Goal: Find specific page/section: Find specific page/section

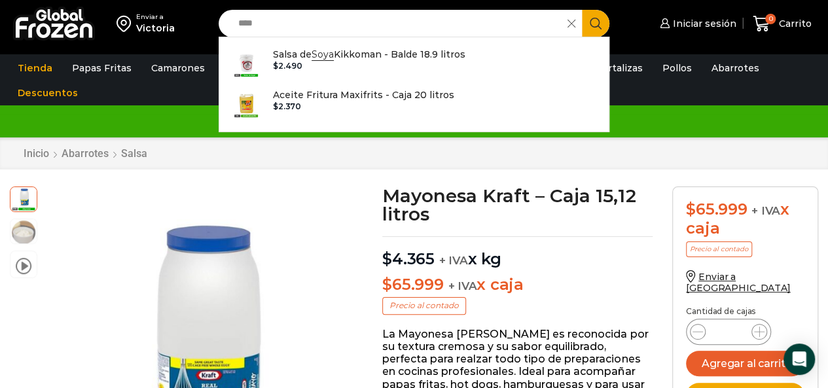
scroll to position [1, 0]
click at [568, 29] on span at bounding box center [574, 23] width 14 height 27
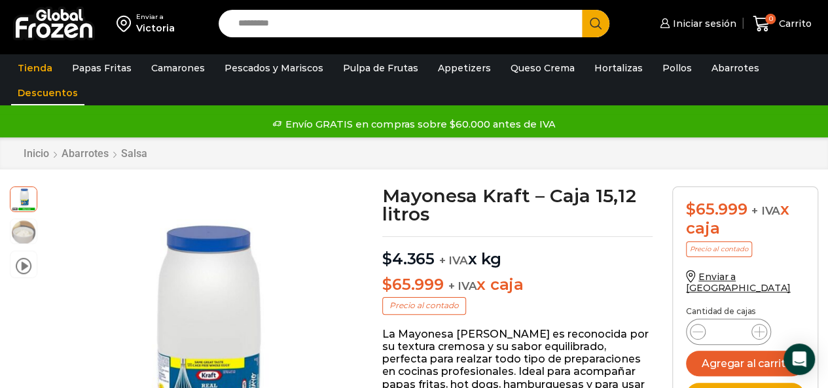
click at [54, 97] on link "Descuentos" at bounding box center [47, 92] width 73 height 25
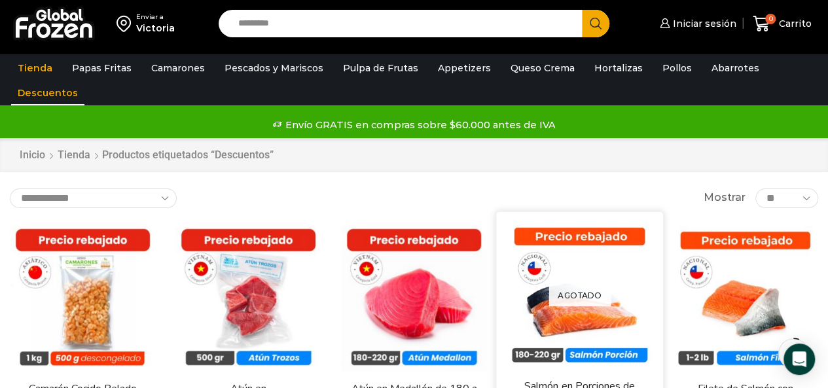
scroll to position [65, 0]
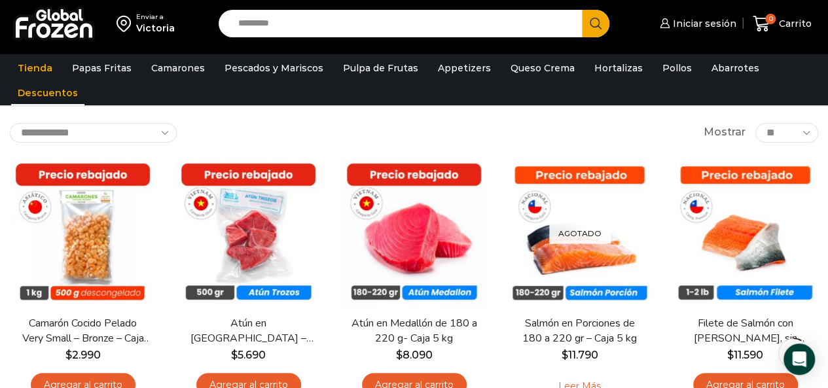
click at [270, 26] on input "Search input" at bounding box center [404, 23] width 344 height 27
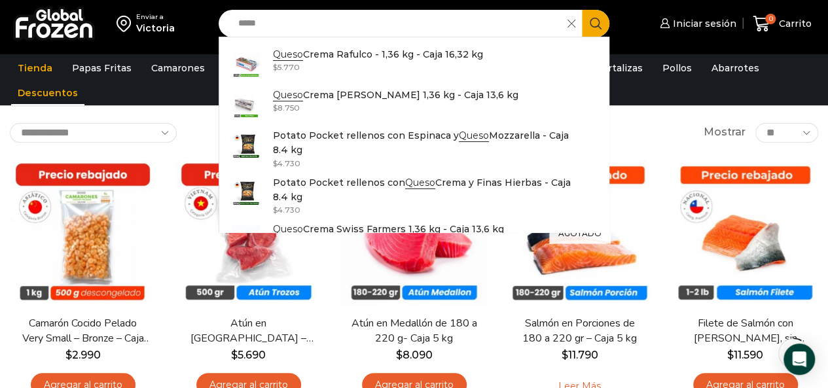
type input "*****"
